Goal: Transaction & Acquisition: Purchase product/service

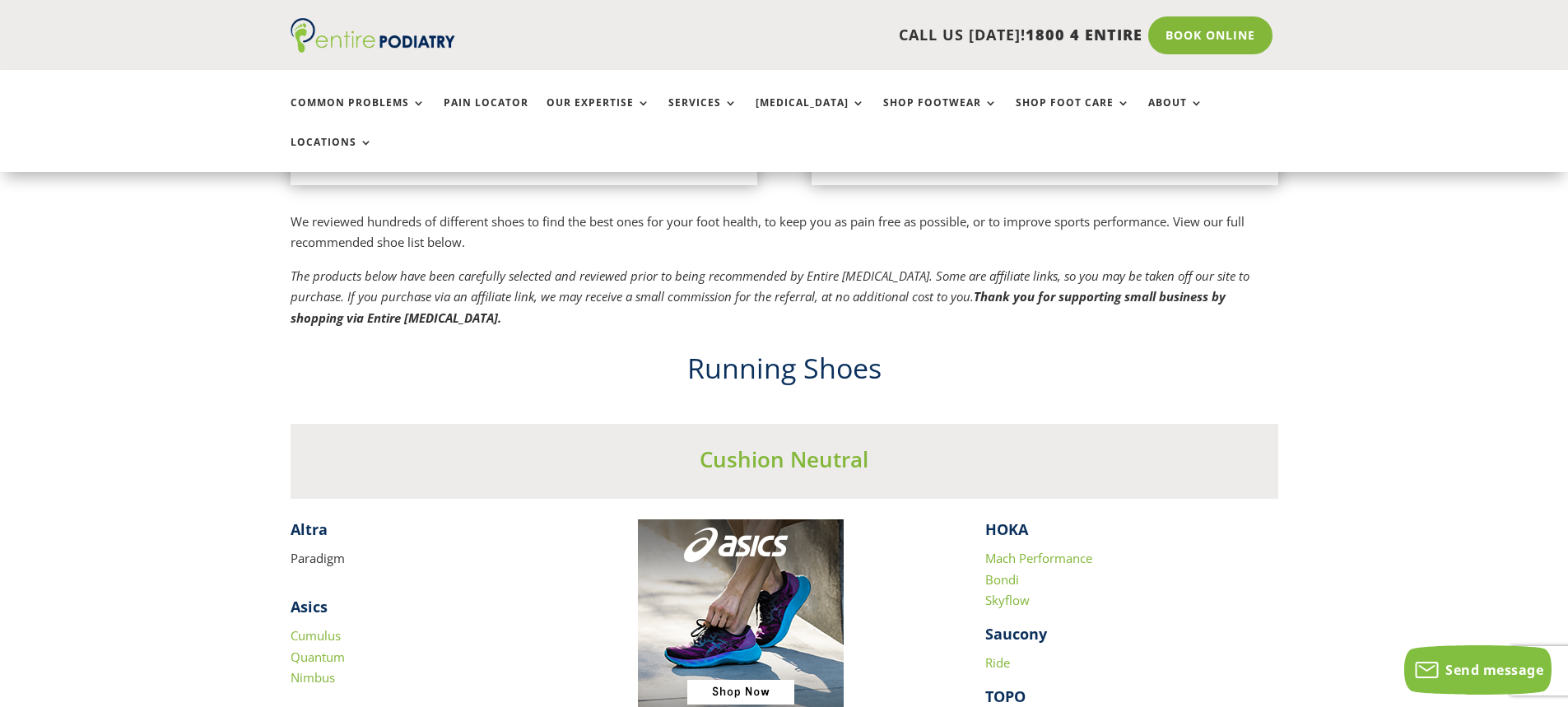
scroll to position [1580, 0]
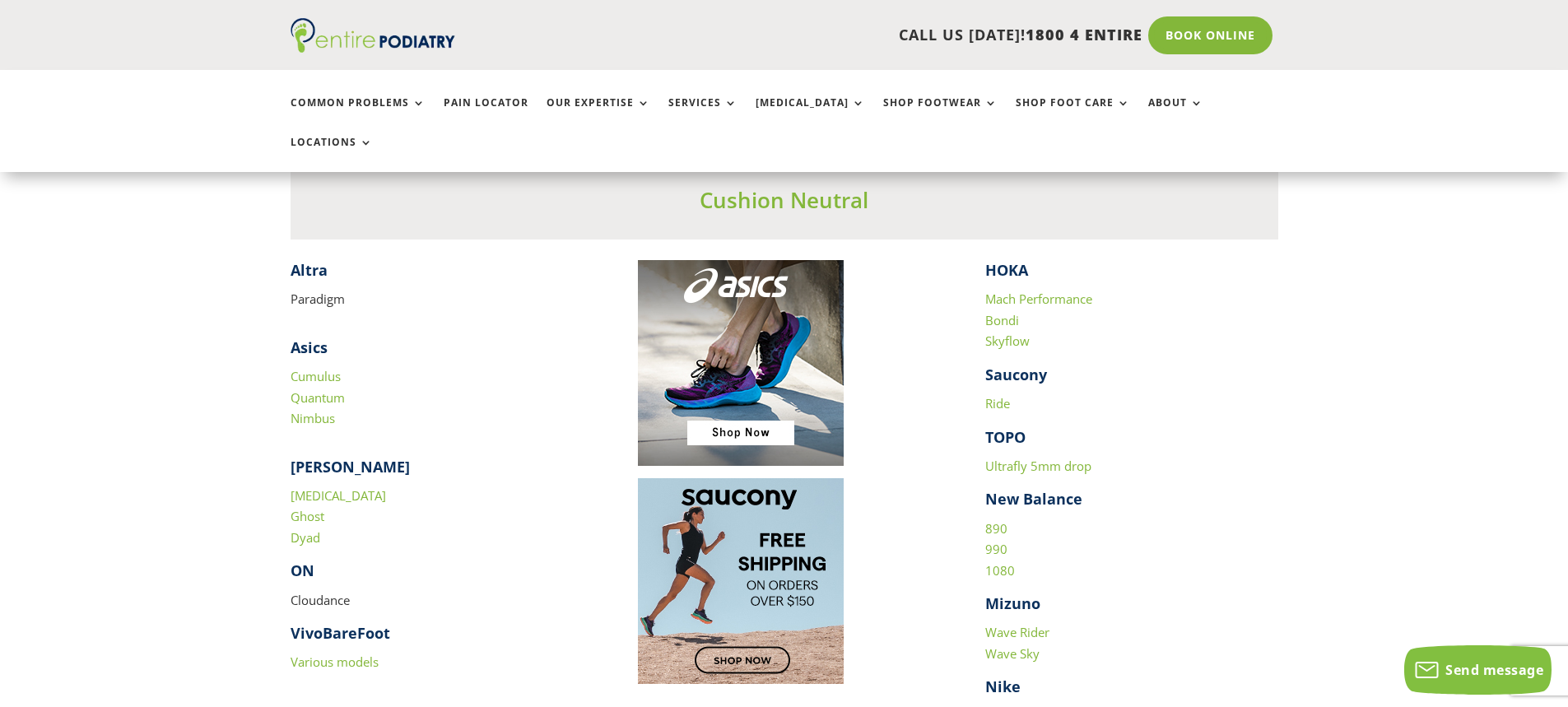
click at [756, 612] on img at bounding box center [740, 581] width 206 height 206
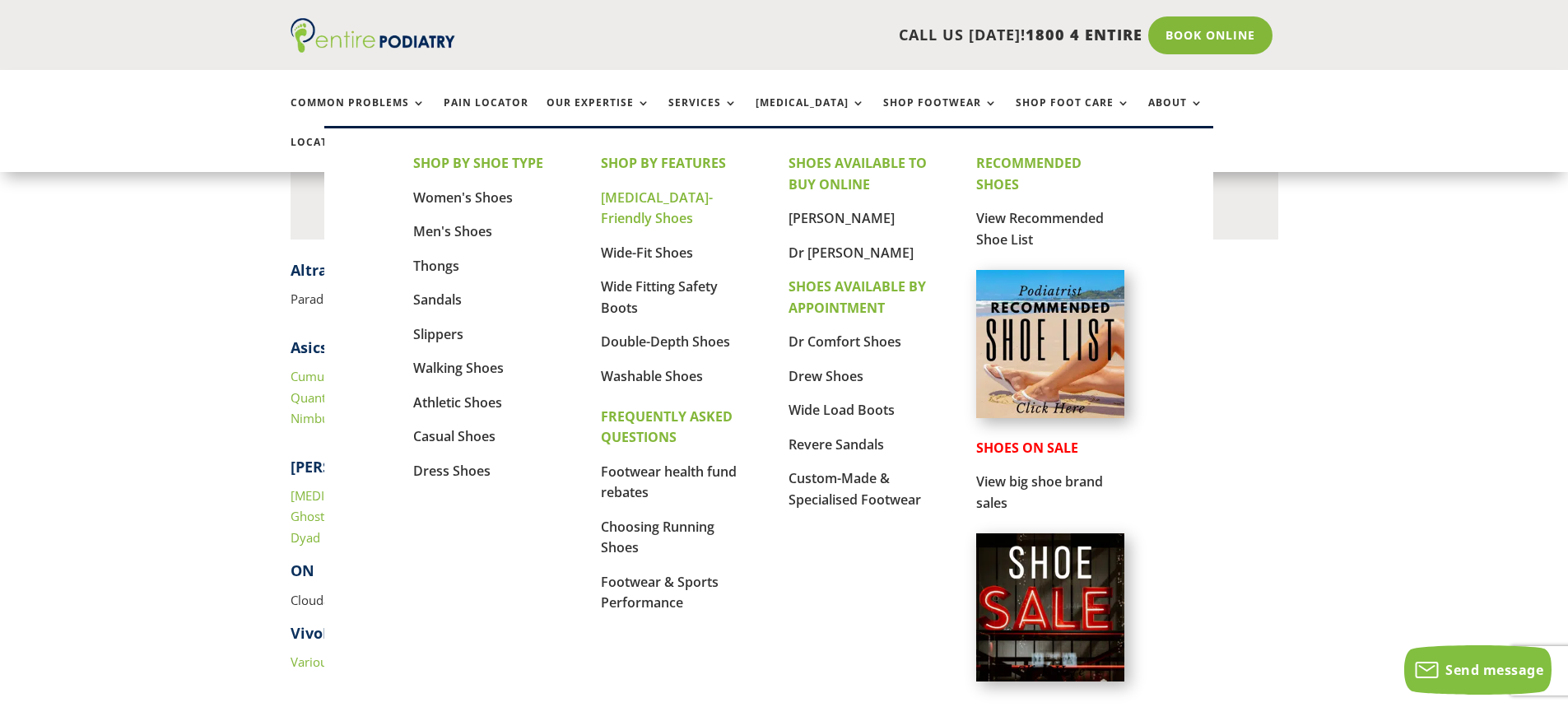
click at [671, 195] on link "[MEDICAL_DATA]-Friendly Shoes" at bounding box center [656, 209] width 112 height 40
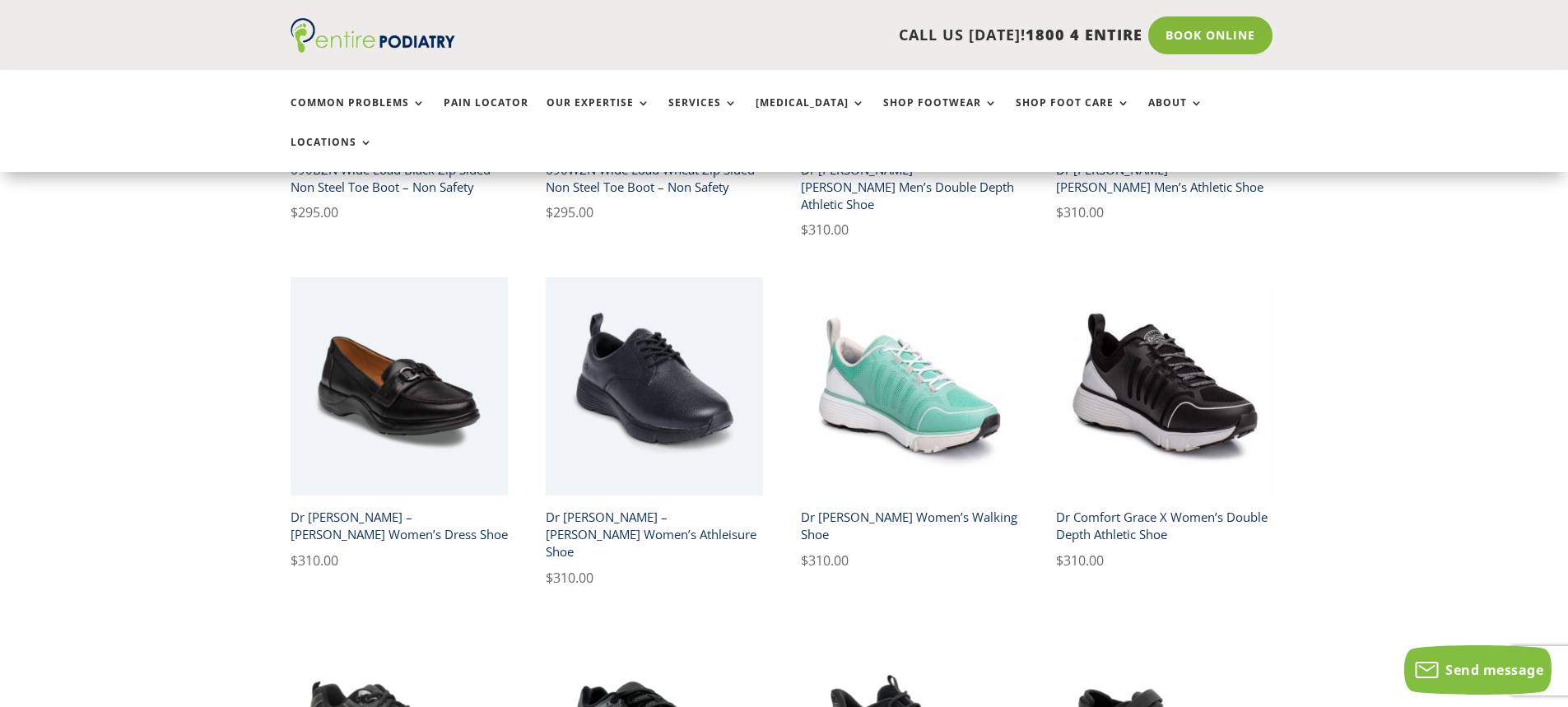
scroll to position [725, 0]
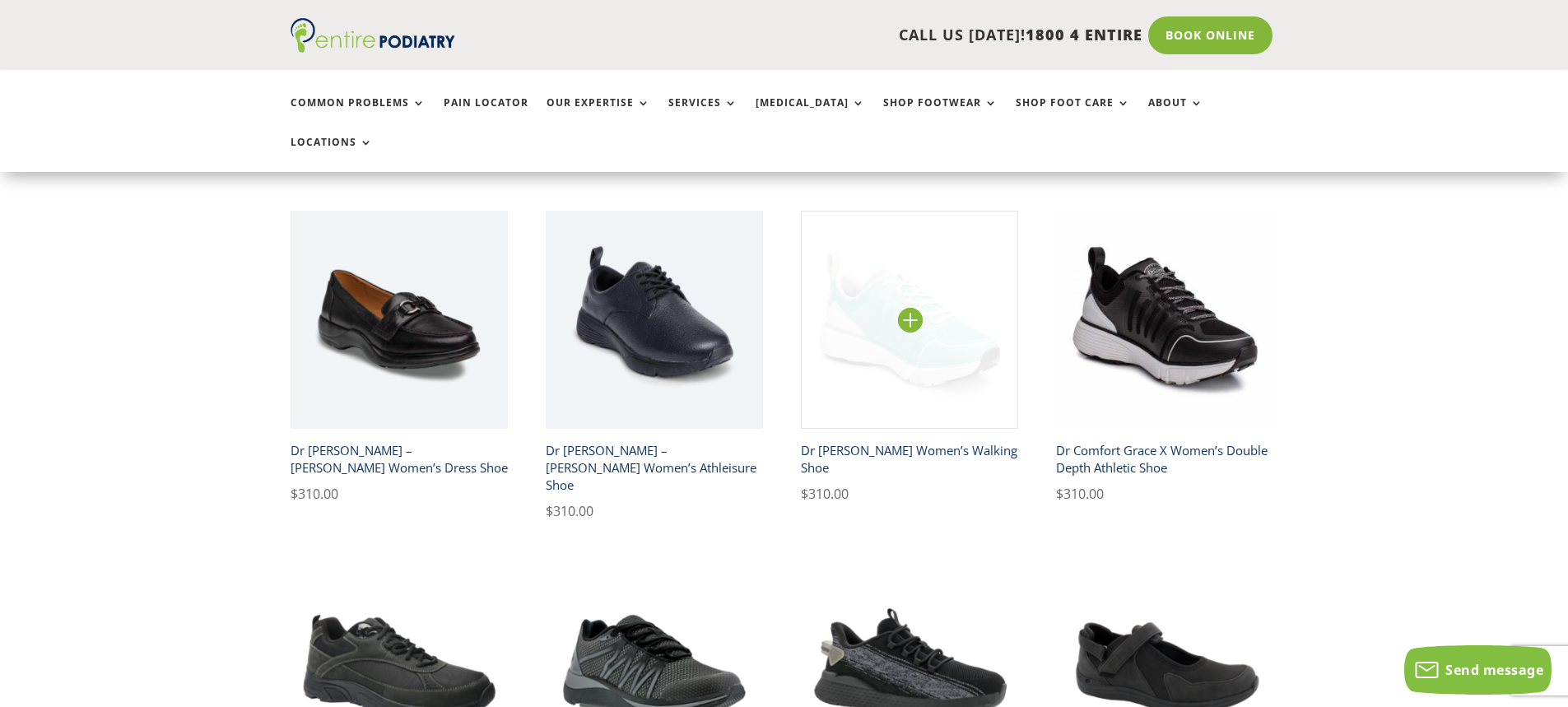
click at [935, 320] on img at bounding box center [910, 319] width 218 height 219
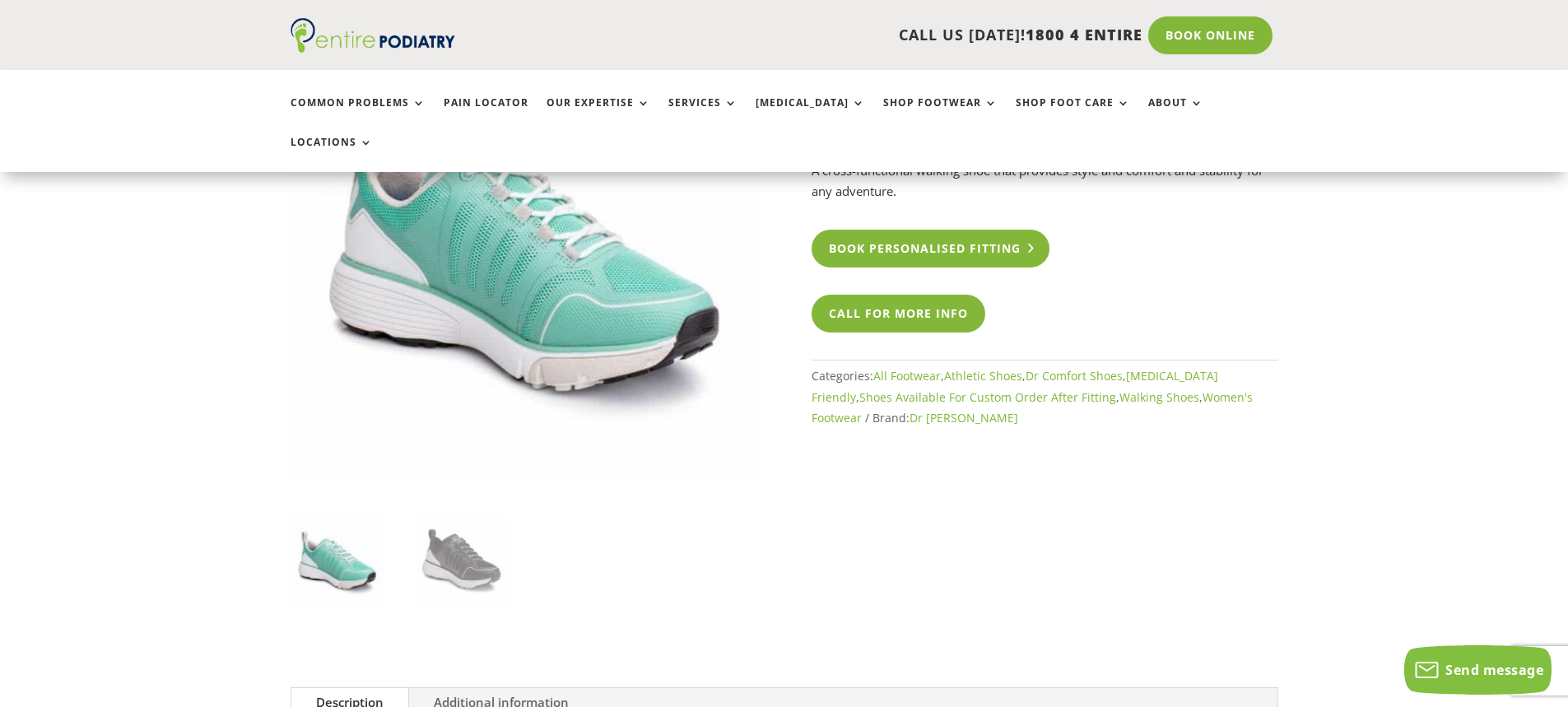
scroll to position [263, 0]
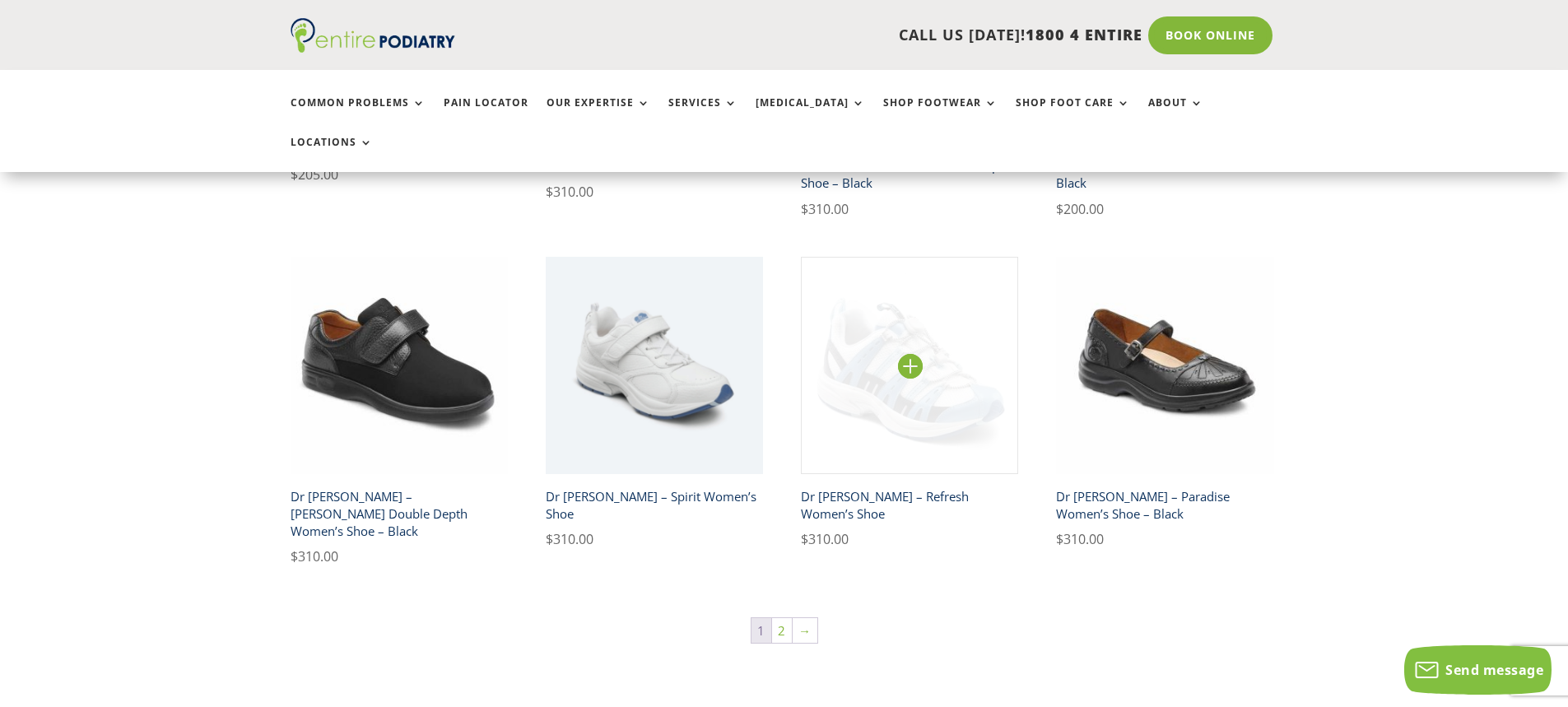
scroll to position [2634, 0]
